Goal: Transaction & Acquisition: Purchase product/service

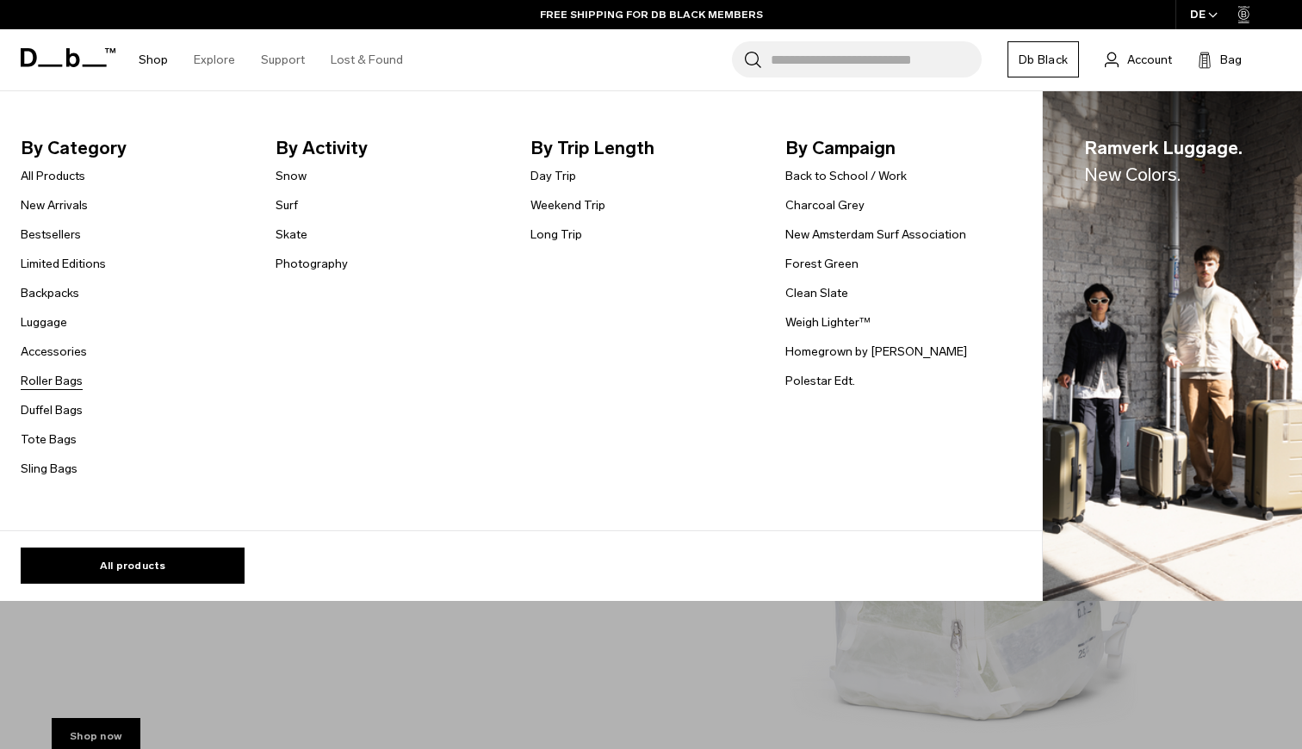
click at [53, 376] on link "Roller Bags" at bounding box center [52, 381] width 62 height 18
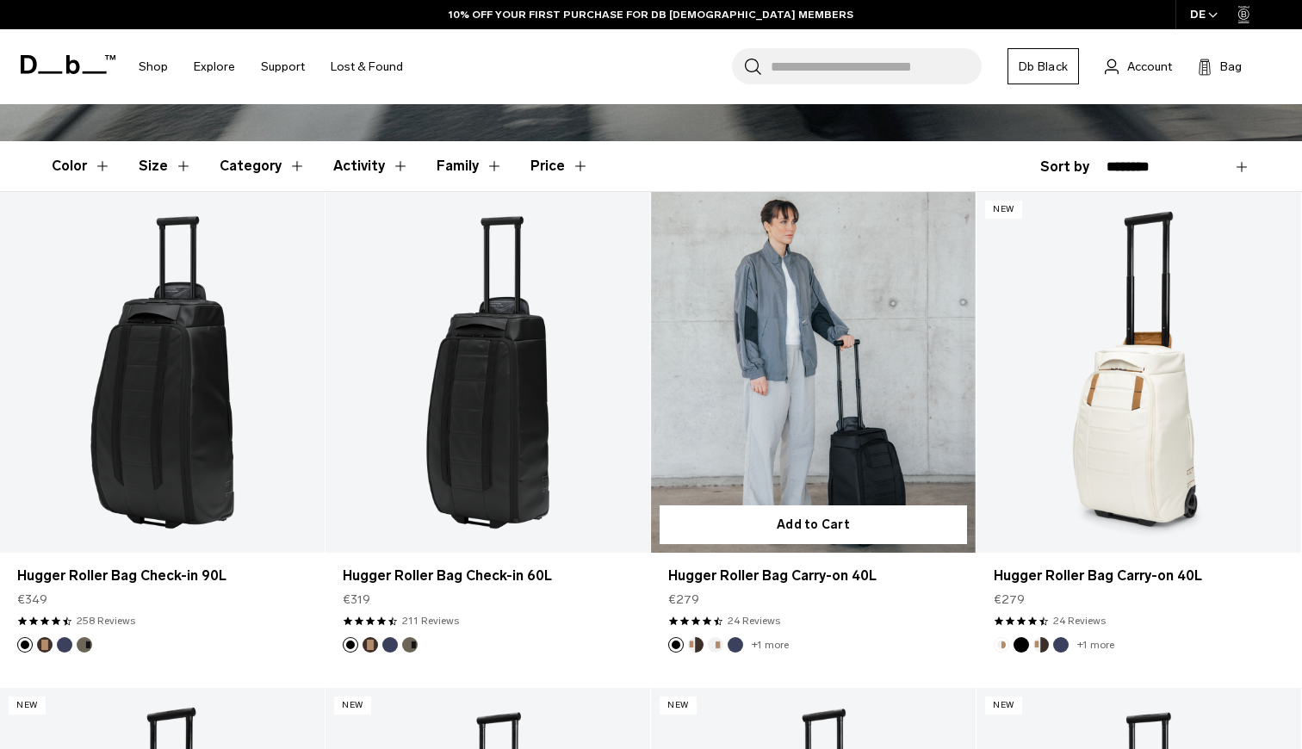
scroll to position [421, 0]
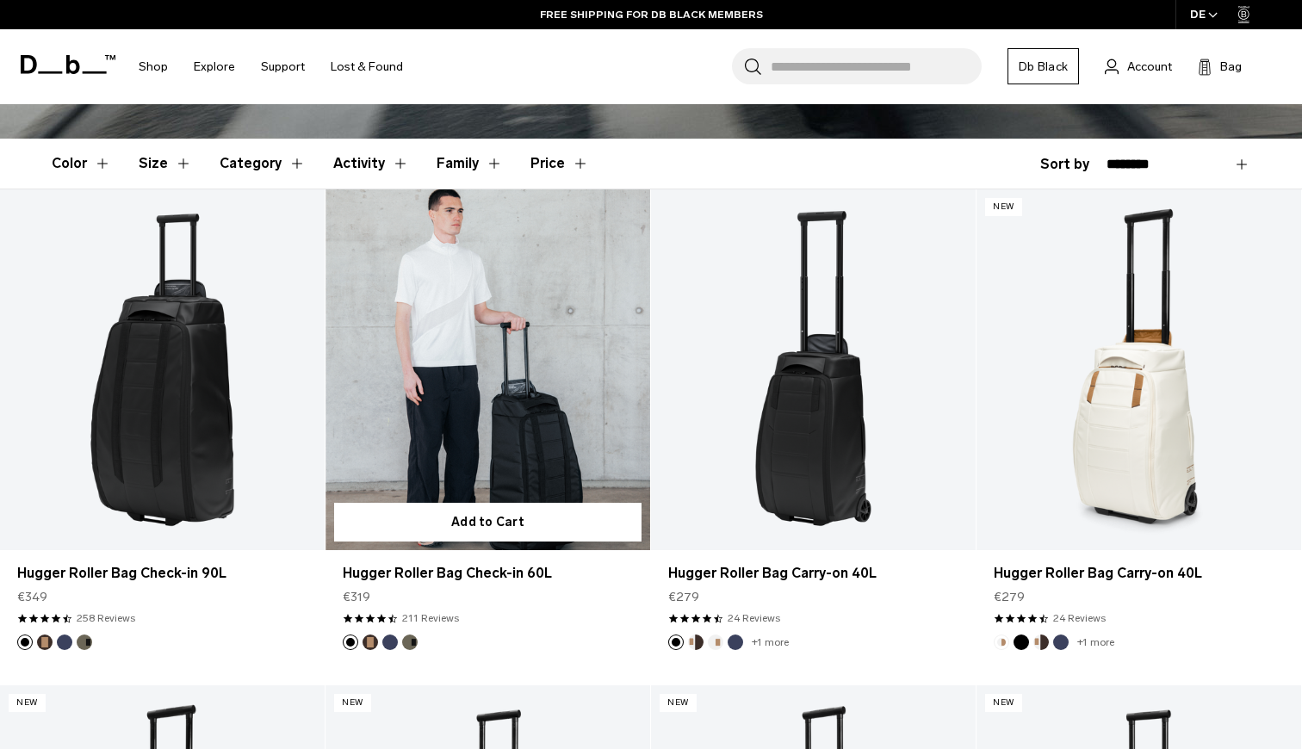
click at [411, 642] on button "Forest Green" at bounding box center [410, 643] width 16 height 16
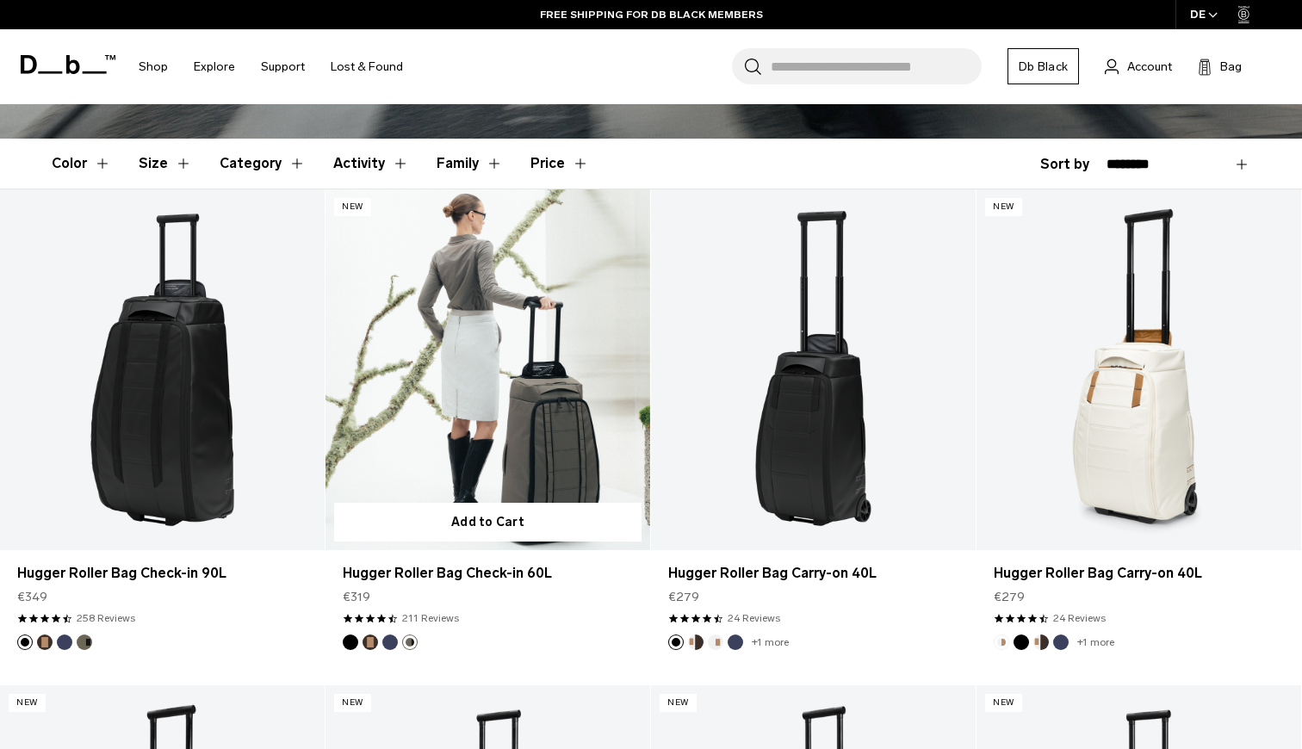
click at [391, 644] on button "Blue Hour" at bounding box center [390, 643] width 16 height 16
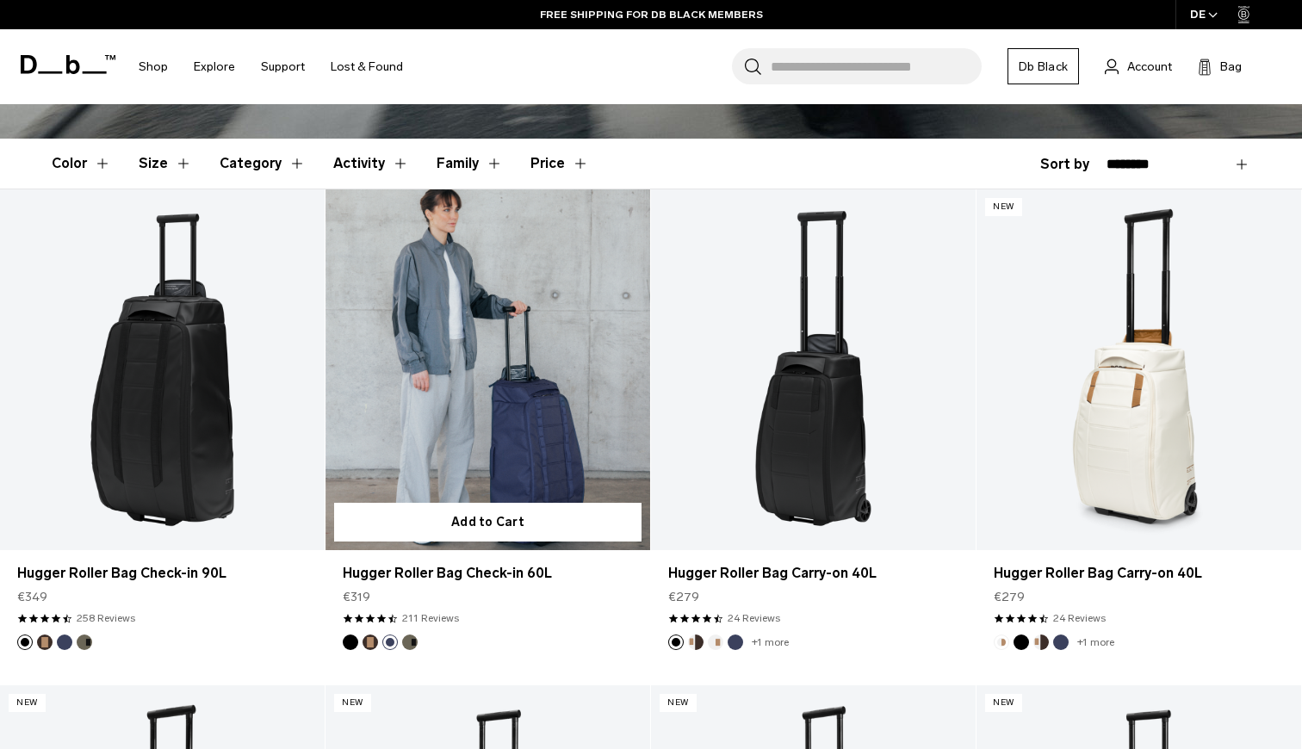
click at [371, 643] on button "Espresso" at bounding box center [371, 643] width 16 height 16
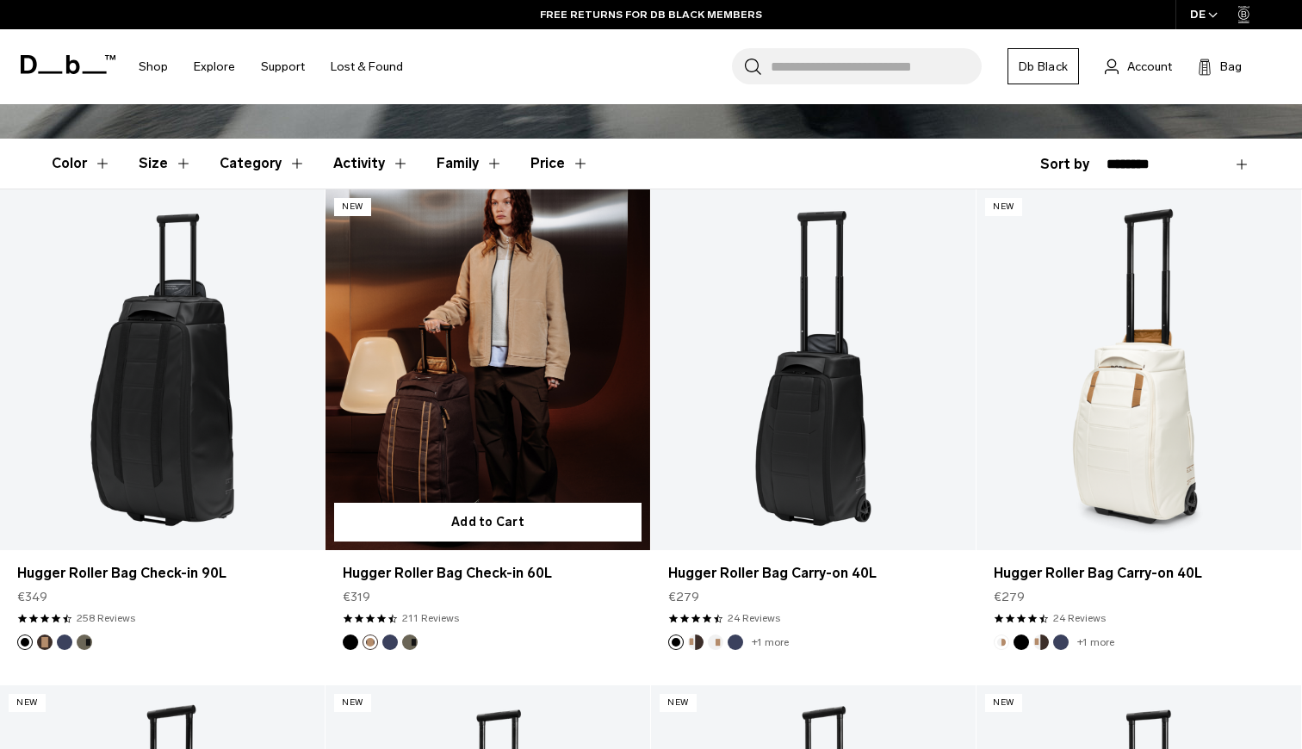
click at [353, 644] on button "Black Out" at bounding box center [351, 643] width 16 height 16
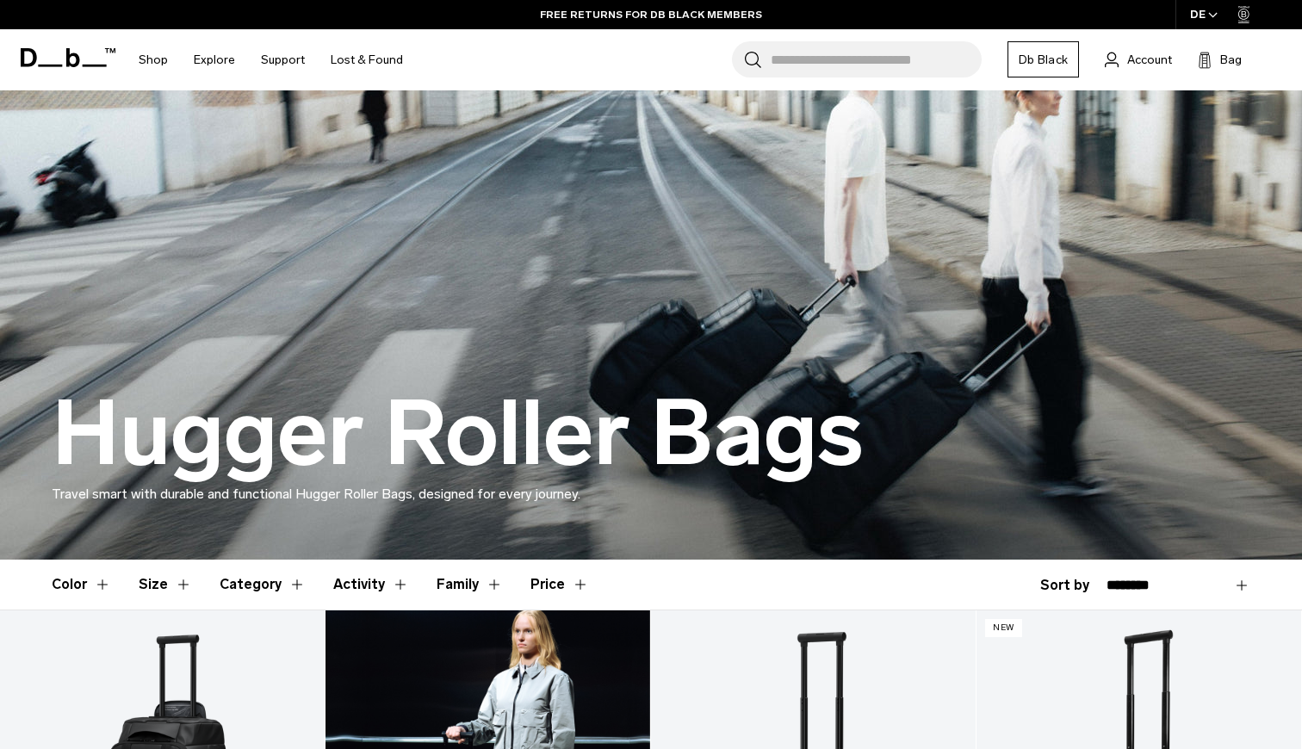
scroll to position [0, 0]
